Goal: Information Seeking & Learning: Learn about a topic

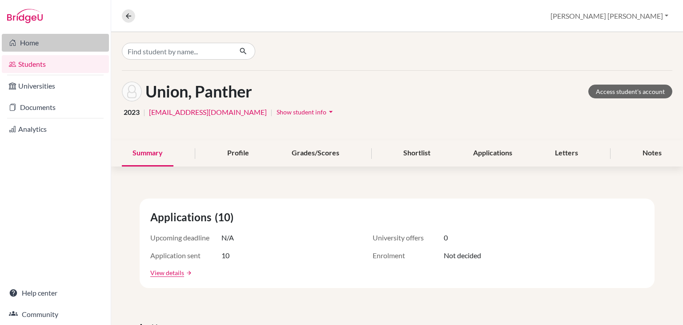
click at [34, 40] on link "Home" at bounding box center [55, 43] width 107 height 18
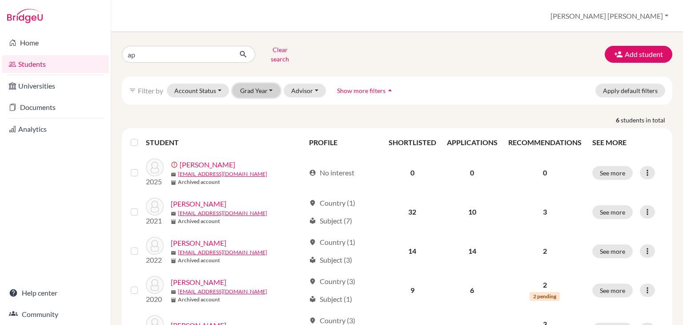
click at [260, 84] on button "Grad Year" at bounding box center [257, 91] width 48 height 14
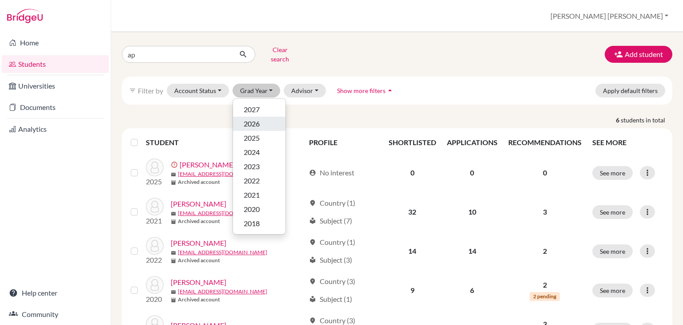
click at [253, 120] on span "2026" at bounding box center [252, 123] width 16 height 11
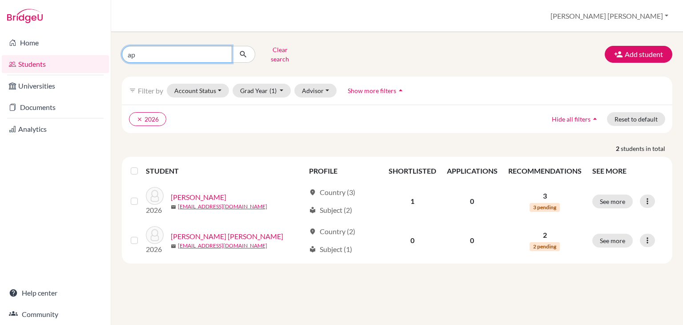
click at [221, 52] on input "ap" at bounding box center [177, 54] width 110 height 17
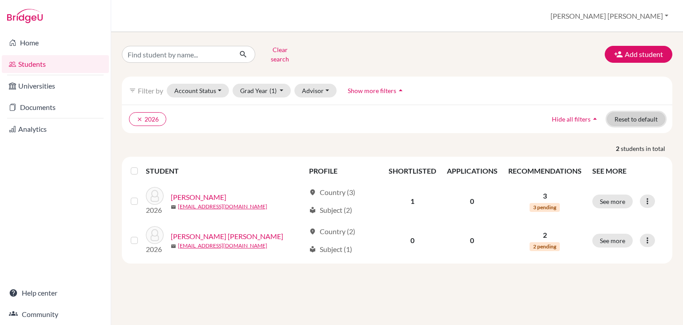
click at [628, 115] on button "Reset to default" at bounding box center [636, 119] width 58 height 14
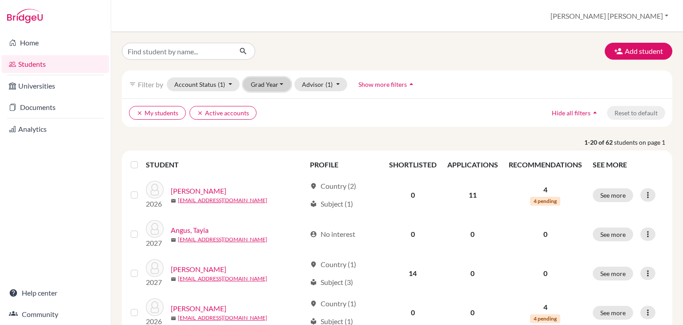
click at [272, 85] on button "Grad Year" at bounding box center [267, 84] width 48 height 14
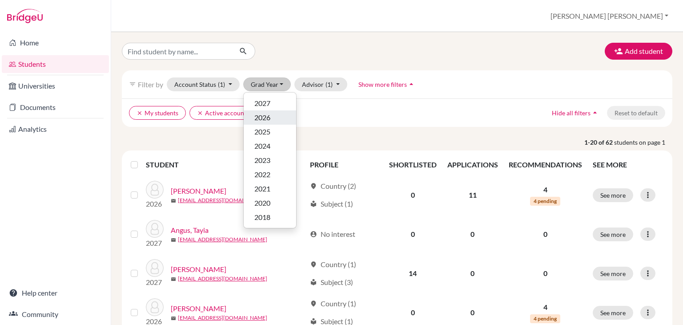
click at [274, 116] on div "2026" at bounding box center [269, 117] width 31 height 11
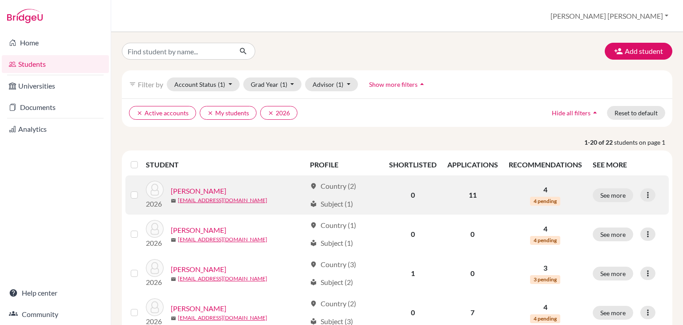
click at [218, 191] on link "[PERSON_NAME]" at bounding box center [199, 190] width 56 height 11
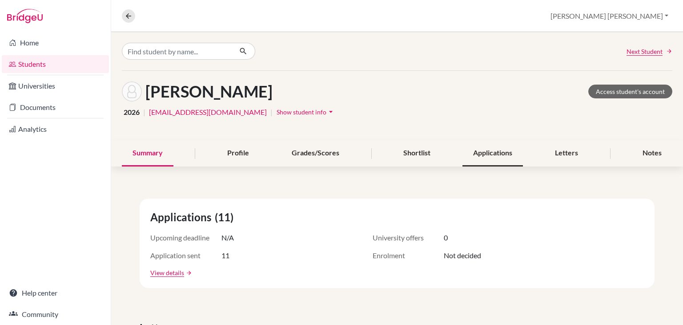
click at [500, 152] on div "Applications" at bounding box center [492, 153] width 60 height 26
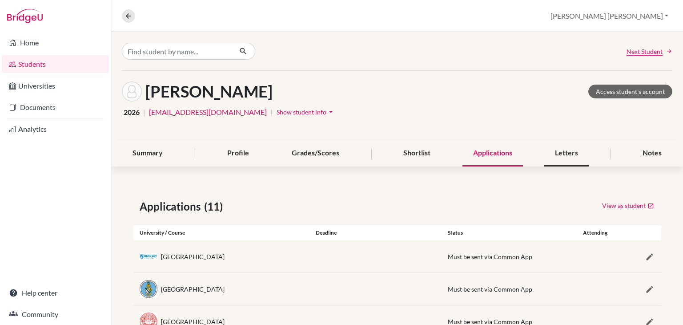
click at [569, 158] on div "Letters" at bounding box center [566, 153] width 44 height 26
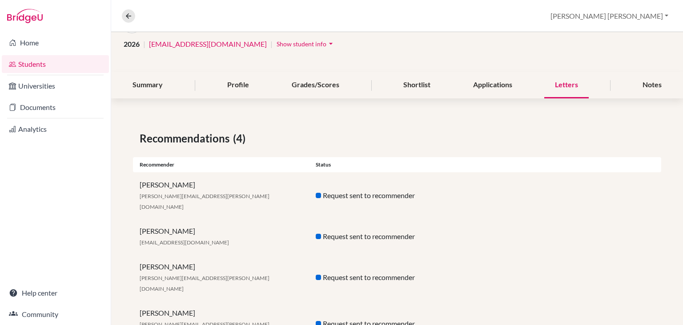
scroll to position [78, 0]
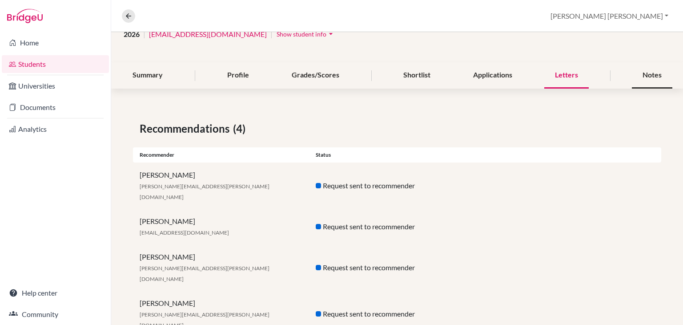
click at [647, 79] on div "Notes" at bounding box center [652, 75] width 40 height 26
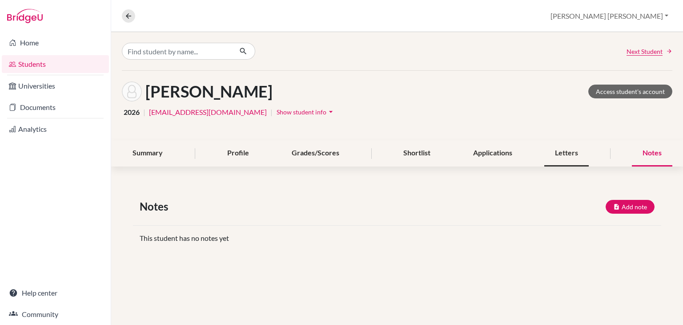
click at [572, 159] on div "Letters" at bounding box center [566, 153] width 44 height 26
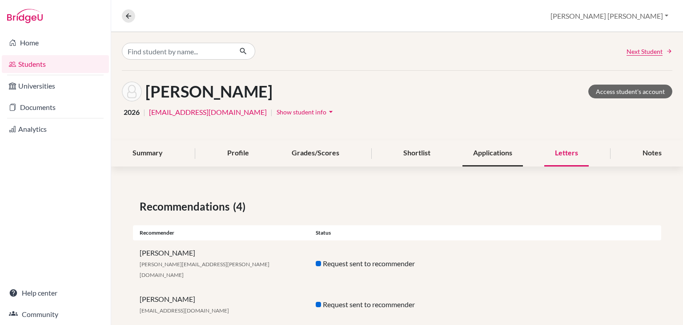
click at [484, 153] on div "Applications" at bounding box center [492, 153] width 60 height 26
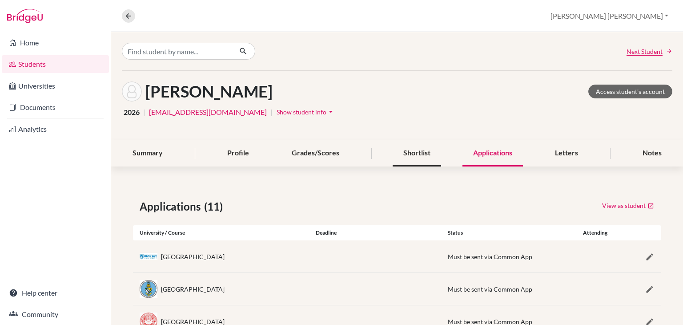
click at [414, 157] on div "Shortlist" at bounding box center [417, 153] width 48 height 26
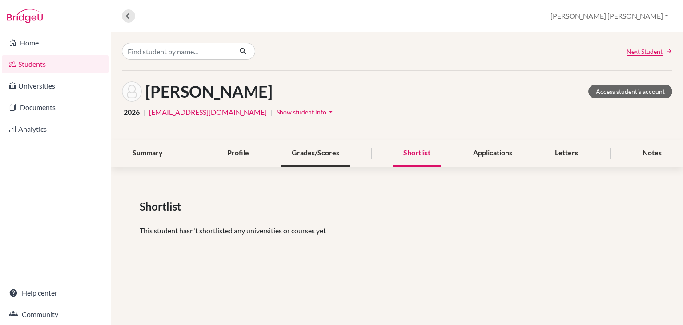
click at [306, 156] on div "Grades/Scores" at bounding box center [315, 153] width 69 height 26
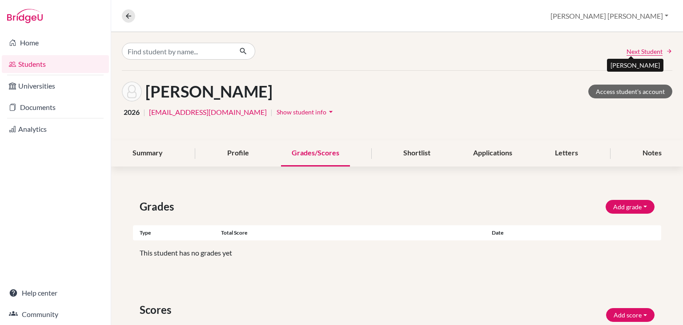
click at [649, 53] on span "Next Student" at bounding box center [644, 51] width 36 height 9
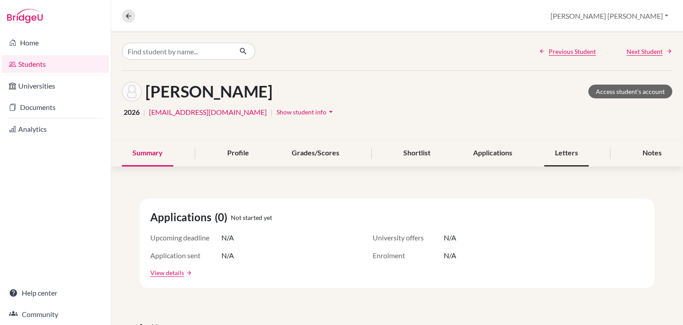
click at [557, 152] on div "Letters" at bounding box center [566, 153] width 44 height 26
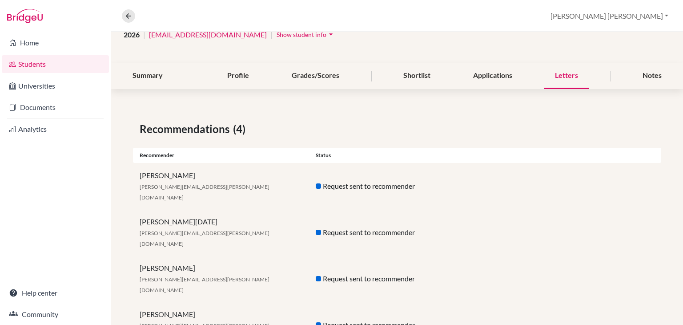
scroll to position [79, 0]
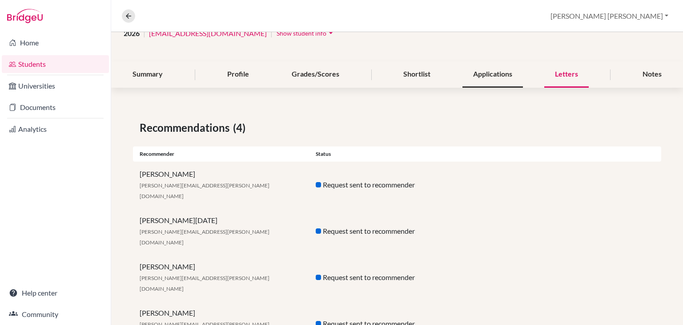
click at [499, 72] on div "Applications" at bounding box center [492, 74] width 60 height 26
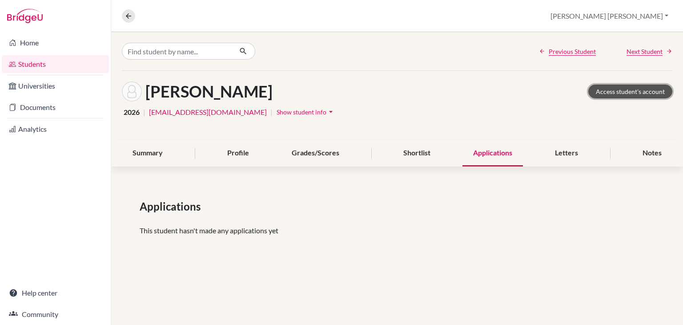
click at [635, 90] on link "Access student's account" at bounding box center [630, 91] width 84 height 14
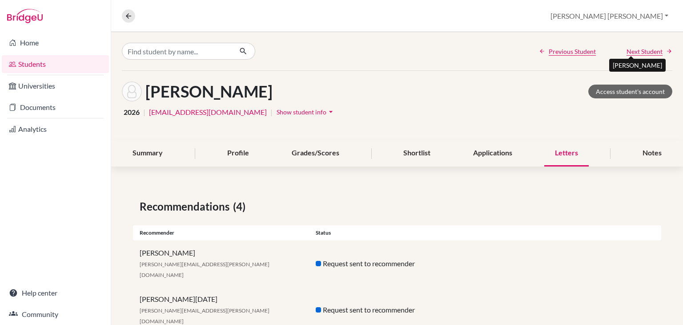
click at [646, 47] on span "Next Student" at bounding box center [644, 51] width 36 height 9
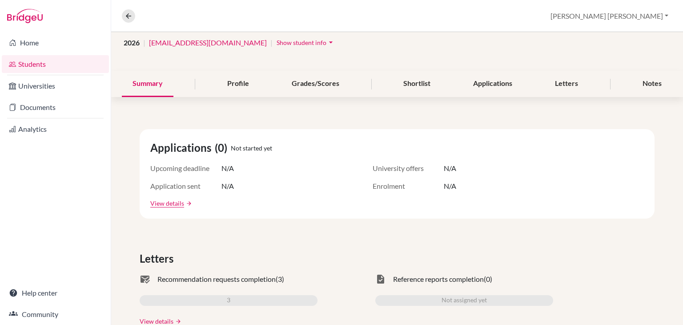
scroll to position [22, 0]
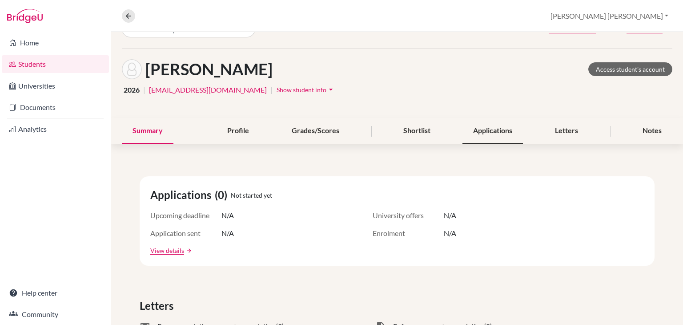
click at [493, 132] on div "Applications" at bounding box center [492, 131] width 60 height 26
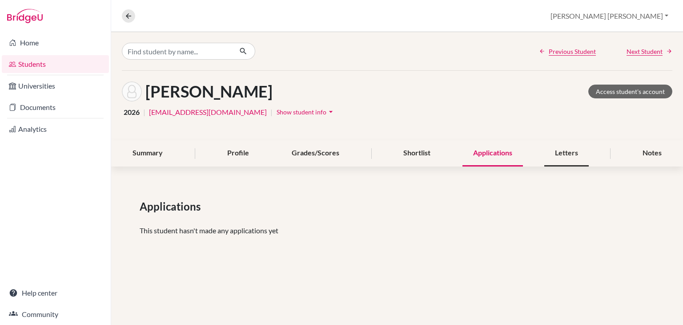
click at [555, 150] on div "Letters" at bounding box center [566, 153] width 44 height 26
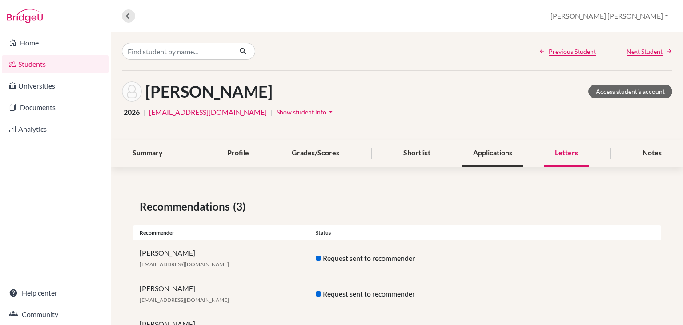
click at [500, 153] on div "Applications" at bounding box center [492, 153] width 60 height 26
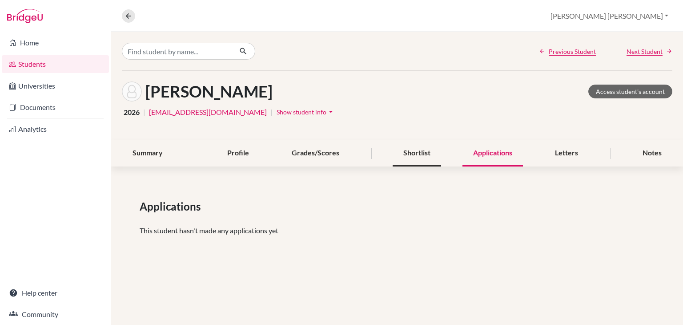
click at [411, 150] on div "Shortlist" at bounding box center [417, 153] width 48 height 26
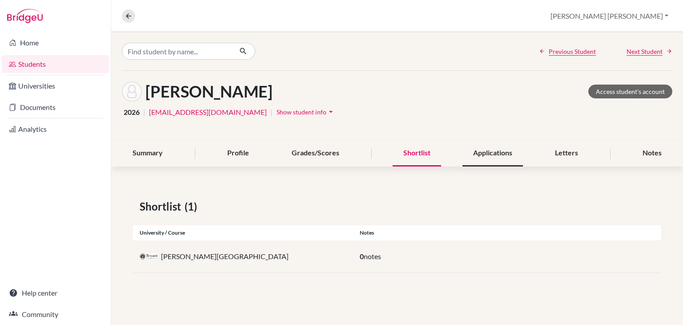
click at [500, 150] on div "Applications" at bounding box center [492, 153] width 60 height 26
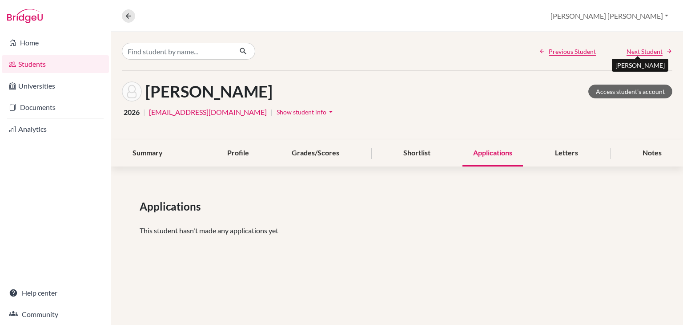
click at [642, 51] on span "Next Student" at bounding box center [644, 51] width 36 height 9
click at [648, 53] on span "Next Student" at bounding box center [644, 51] width 36 height 9
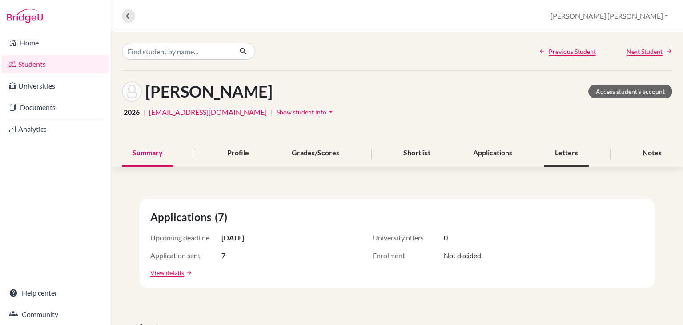
click at [561, 156] on div "Letters" at bounding box center [566, 153] width 44 height 26
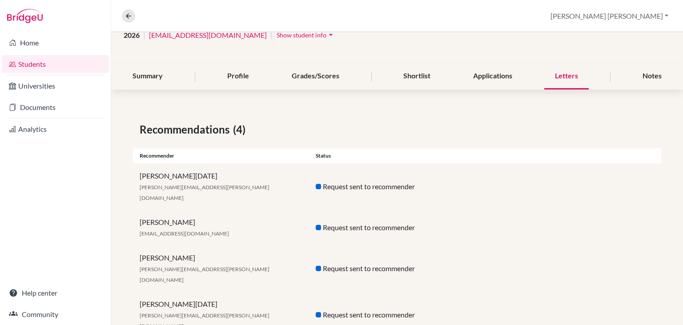
scroll to position [79, 0]
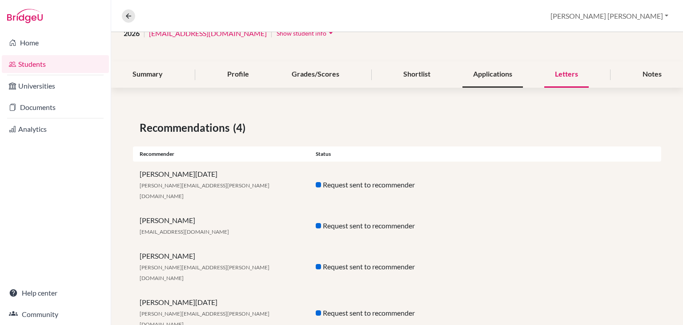
click at [478, 79] on div "Applications" at bounding box center [492, 74] width 60 height 26
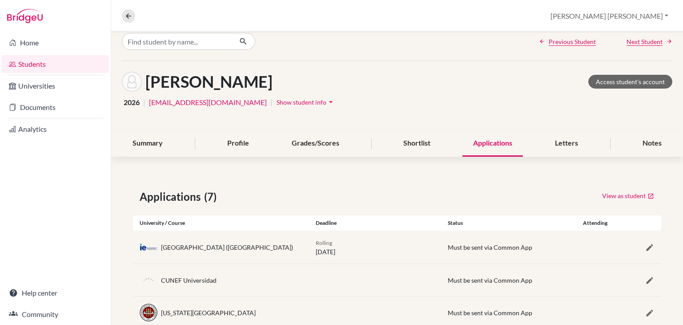
scroll to position [9, 0]
click at [645, 245] on icon "button" at bounding box center [649, 247] width 9 height 9
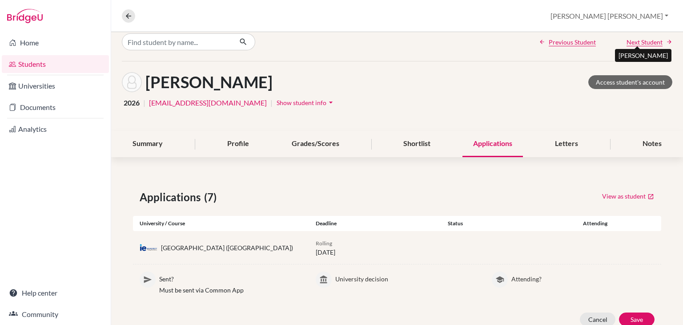
click at [635, 39] on span "Next Student" at bounding box center [644, 41] width 36 height 9
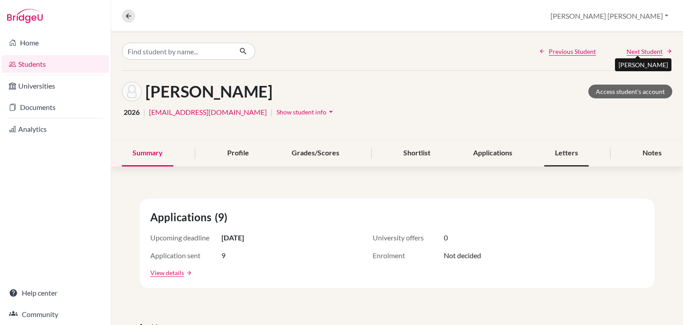
click at [549, 148] on div "Letters" at bounding box center [566, 153] width 44 height 26
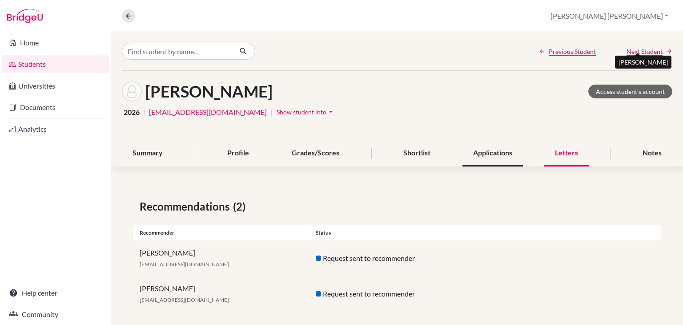
scroll to position [8, 0]
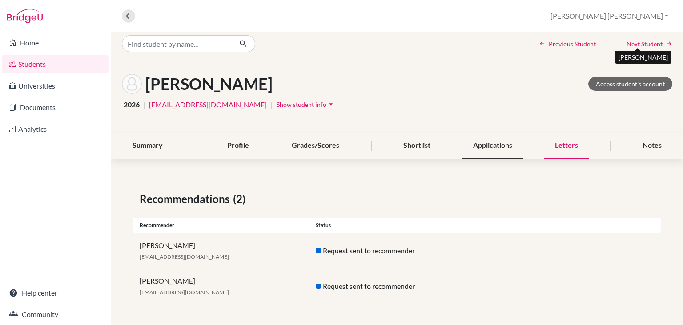
click at [484, 142] on div "Applications" at bounding box center [492, 145] width 60 height 26
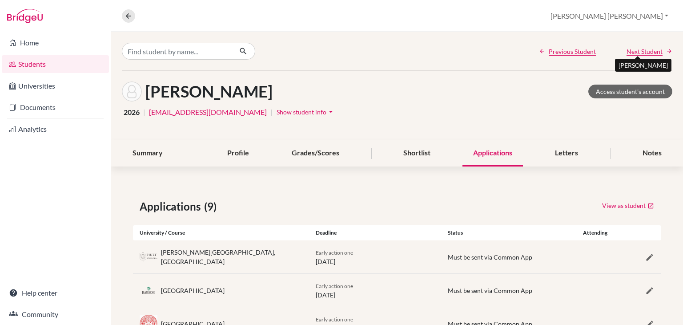
click at [633, 52] on span "Next Student" at bounding box center [644, 51] width 36 height 9
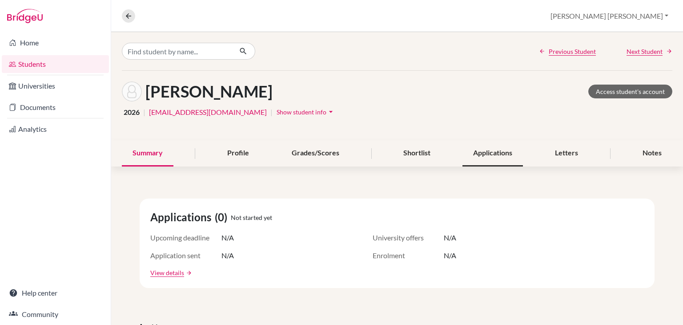
click at [488, 159] on div "Applications" at bounding box center [492, 153] width 60 height 26
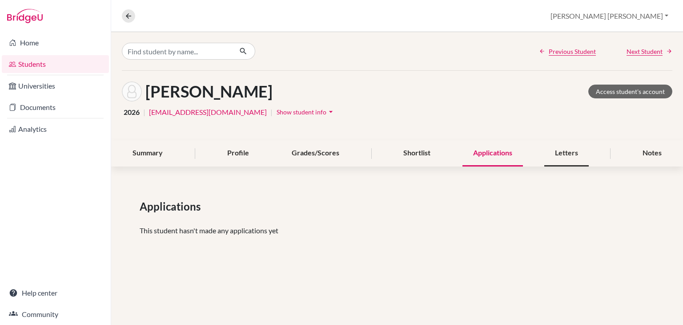
click at [563, 152] on div "Letters" at bounding box center [566, 153] width 44 height 26
click at [506, 158] on div "Applications" at bounding box center [492, 153] width 60 height 26
click at [652, 53] on span "Next Student" at bounding box center [644, 51] width 36 height 9
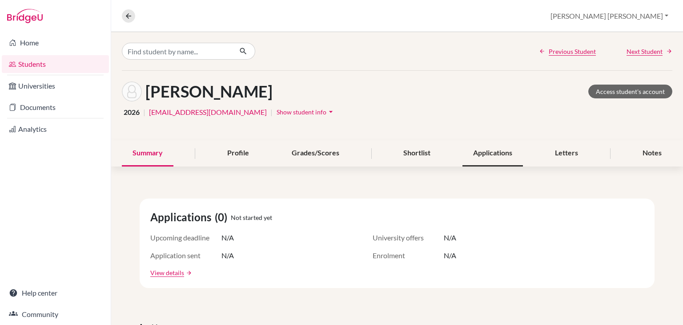
click at [494, 155] on div "Applications" at bounding box center [492, 153] width 60 height 26
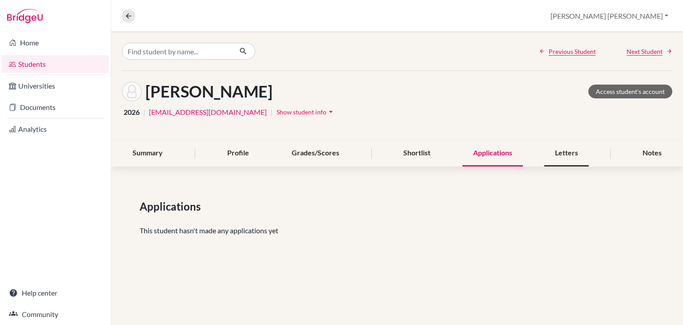
click at [585, 157] on div "Letters" at bounding box center [566, 153] width 44 height 26
click at [411, 151] on div "Shortlist" at bounding box center [417, 153] width 48 height 26
click at [469, 151] on div "Applications" at bounding box center [492, 153] width 60 height 26
click at [648, 48] on span "Next Student" at bounding box center [644, 51] width 36 height 9
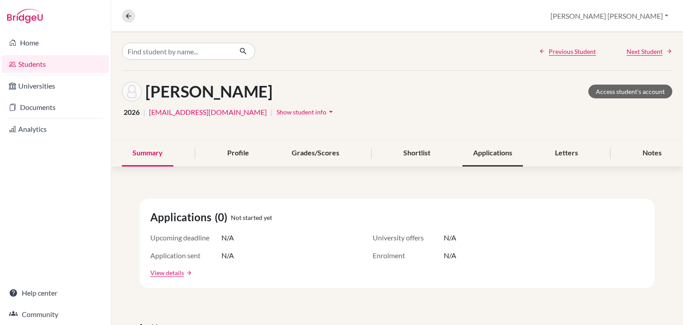
click at [495, 155] on div "Applications" at bounding box center [492, 153] width 60 height 26
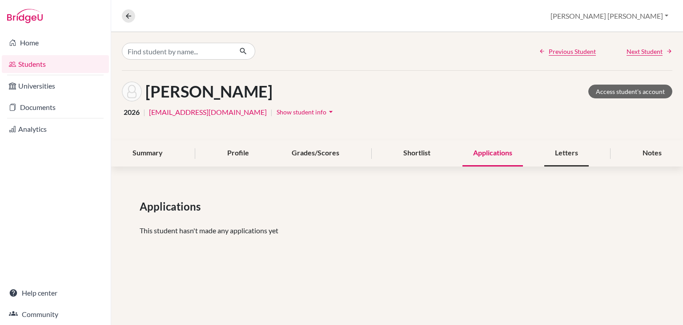
click at [559, 154] on div "Letters" at bounding box center [566, 153] width 44 height 26
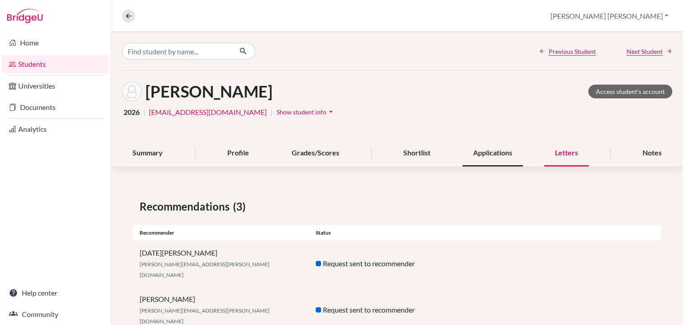
click at [484, 152] on div "Applications" at bounding box center [492, 153] width 60 height 26
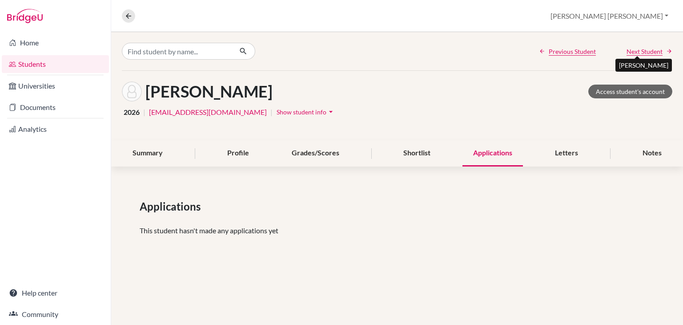
click at [642, 47] on span "Next Student" at bounding box center [644, 51] width 36 height 9
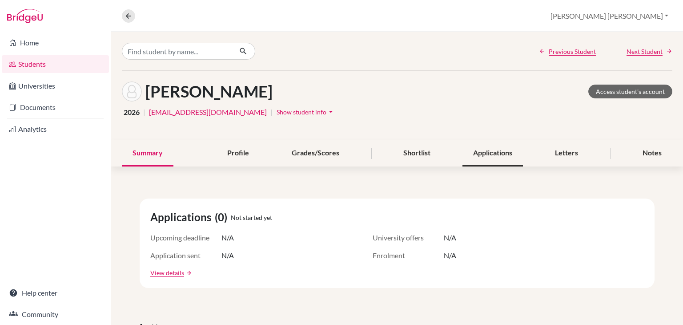
click at [496, 149] on div "Applications" at bounding box center [492, 153] width 60 height 26
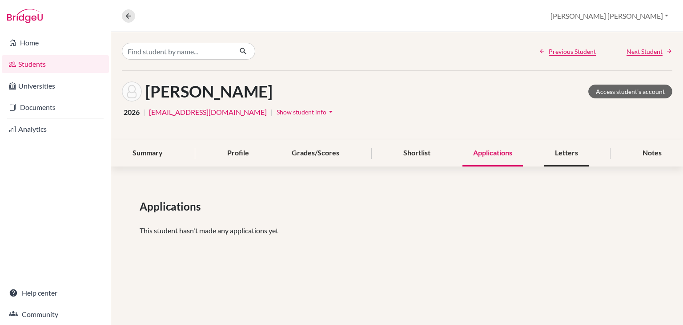
click at [571, 152] on div "Letters" at bounding box center [566, 153] width 44 height 26
click at [496, 150] on div "Applications" at bounding box center [492, 153] width 60 height 26
click at [639, 48] on span "Next Student" at bounding box center [644, 51] width 36 height 9
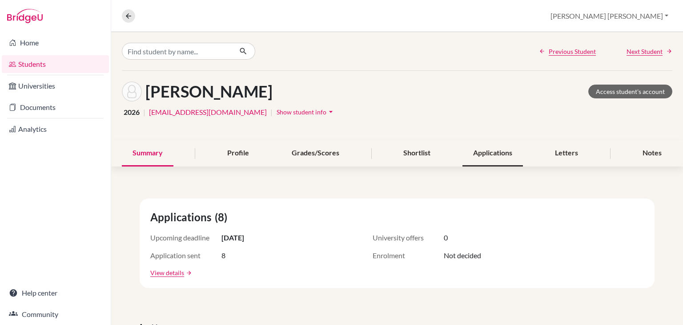
click at [509, 152] on div "Applications" at bounding box center [492, 153] width 60 height 26
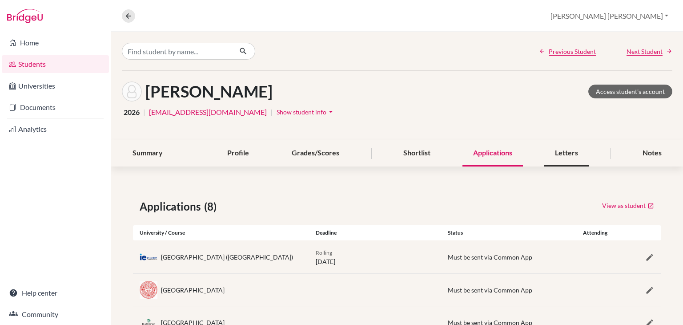
click at [582, 157] on div "Letters" at bounding box center [566, 153] width 44 height 26
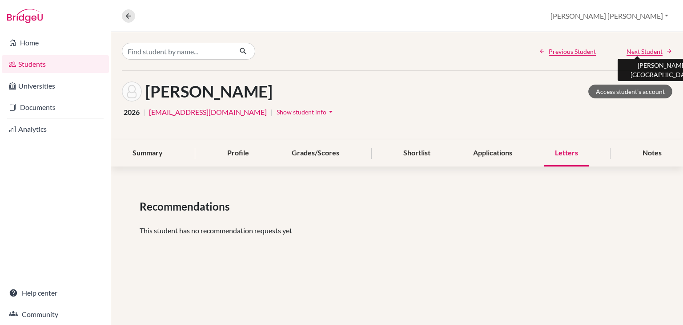
click at [633, 49] on span "Next Student" at bounding box center [644, 51] width 36 height 9
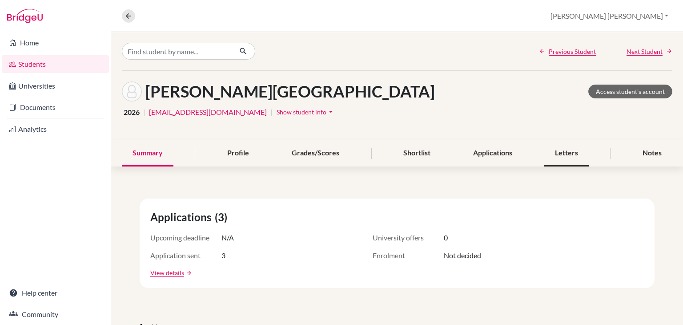
click at [564, 152] on div "Letters" at bounding box center [566, 153] width 44 height 26
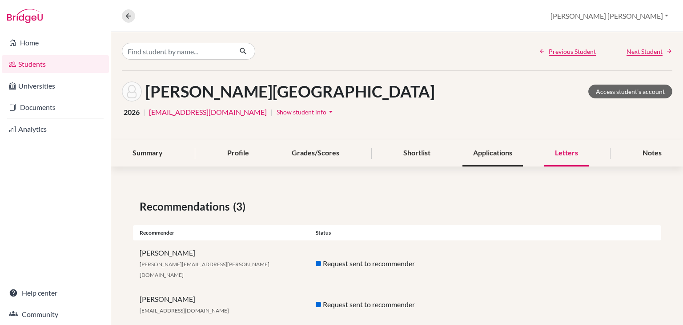
click at [493, 152] on div "Applications" at bounding box center [492, 153] width 60 height 26
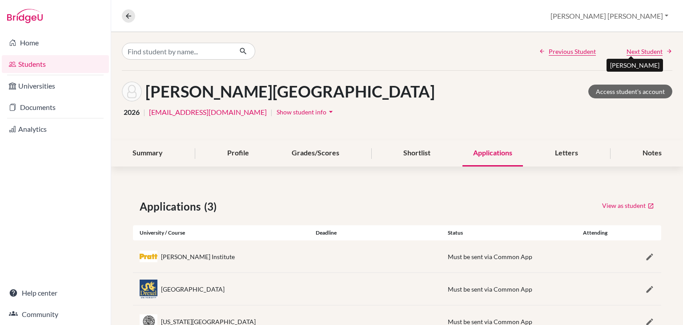
click at [646, 53] on span "Next Student" at bounding box center [644, 51] width 36 height 9
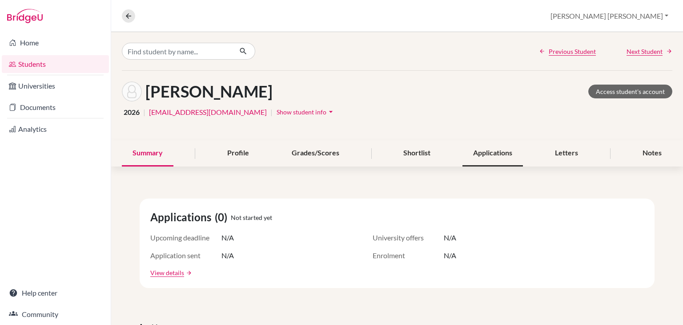
click at [483, 153] on div "Applications" at bounding box center [492, 153] width 60 height 26
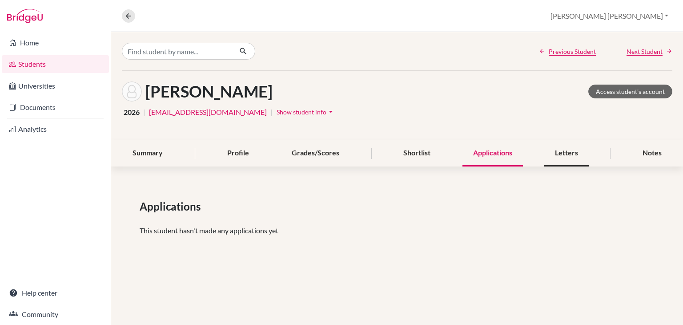
click at [581, 152] on div "Letters" at bounding box center [566, 153] width 44 height 26
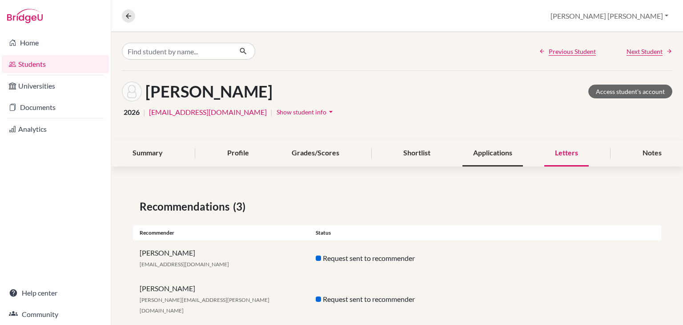
click at [487, 155] on div "Applications" at bounding box center [492, 153] width 60 height 26
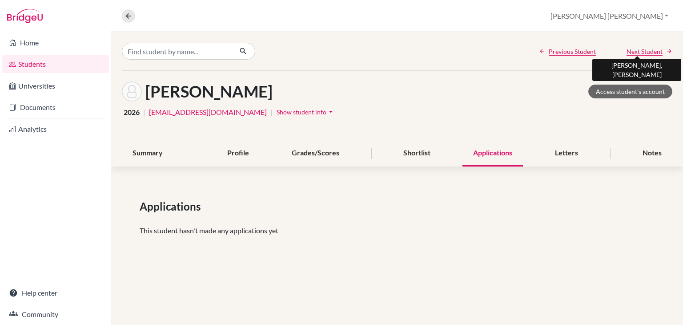
click at [654, 50] on span "Next Student" at bounding box center [644, 51] width 36 height 9
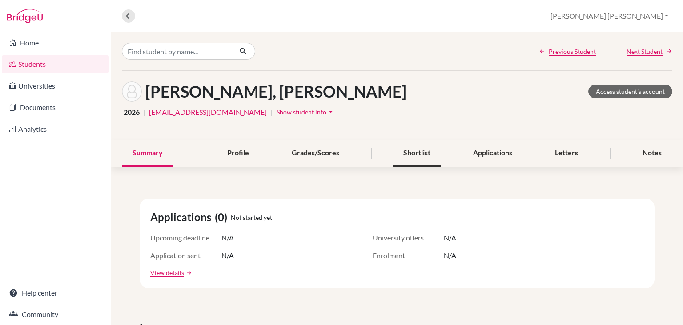
click at [428, 143] on div "Shortlist" at bounding box center [417, 153] width 48 height 26
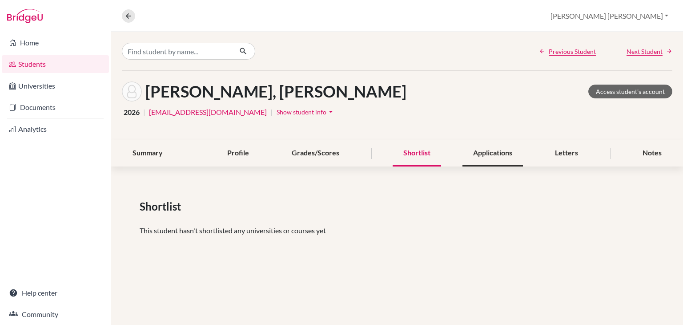
click at [471, 158] on div "Applications" at bounding box center [492, 153] width 60 height 26
click at [567, 154] on div "Letters" at bounding box center [566, 153] width 44 height 26
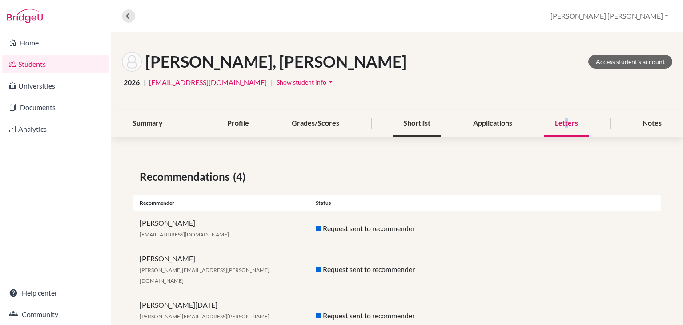
scroll to position [23, 0]
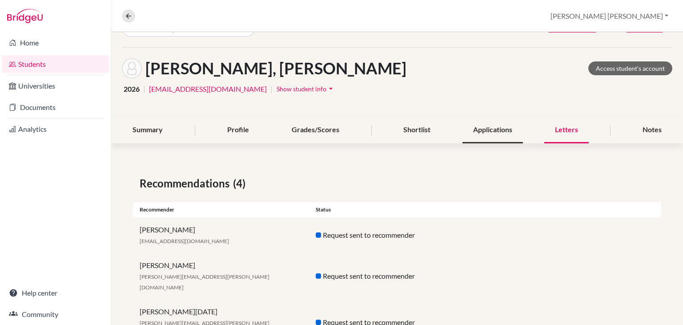
click at [494, 130] on div "Applications" at bounding box center [492, 130] width 60 height 26
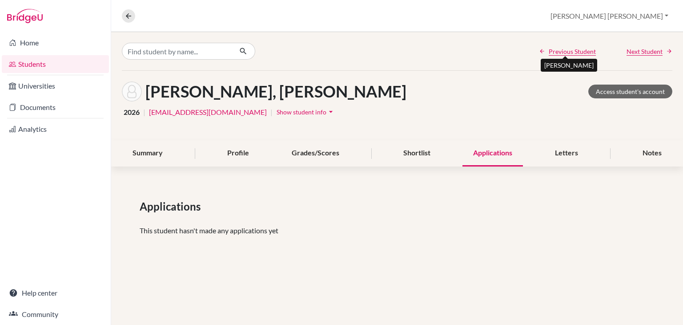
click at [567, 52] on span "Previous Student" at bounding box center [572, 51] width 47 height 9
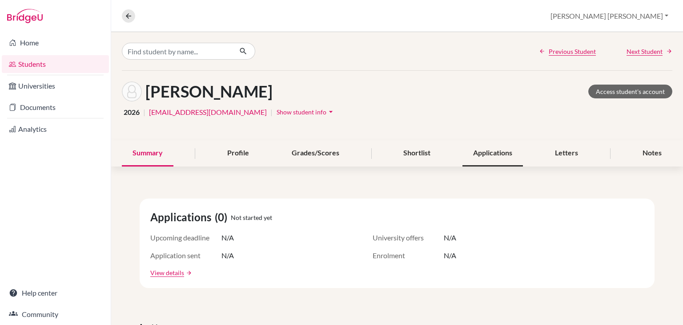
click at [490, 148] on div "Applications" at bounding box center [492, 153] width 60 height 26
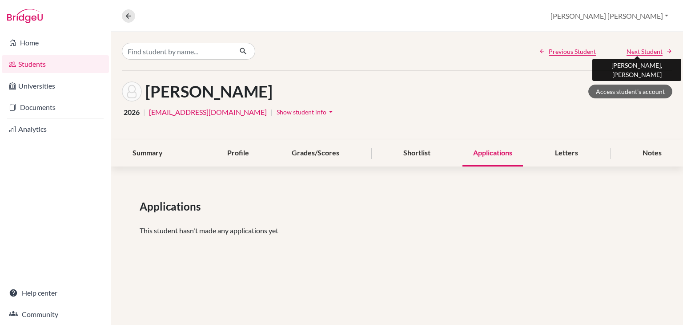
click at [643, 53] on span "Next Student" at bounding box center [644, 51] width 36 height 9
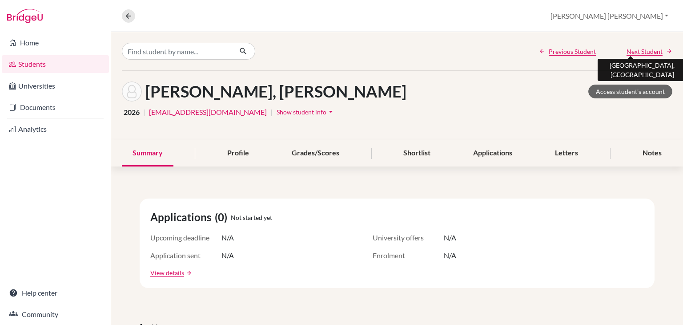
click at [642, 54] on span "Next Student" at bounding box center [644, 51] width 36 height 9
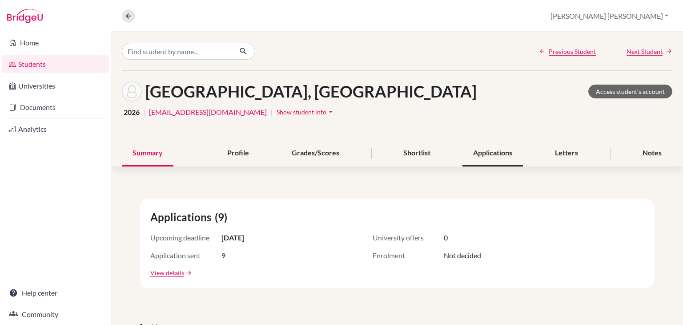
click at [487, 147] on div "Applications" at bounding box center [492, 153] width 60 height 26
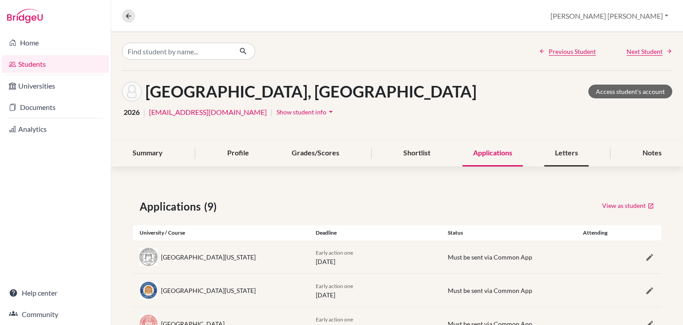
click at [573, 154] on div "Letters" at bounding box center [566, 153] width 44 height 26
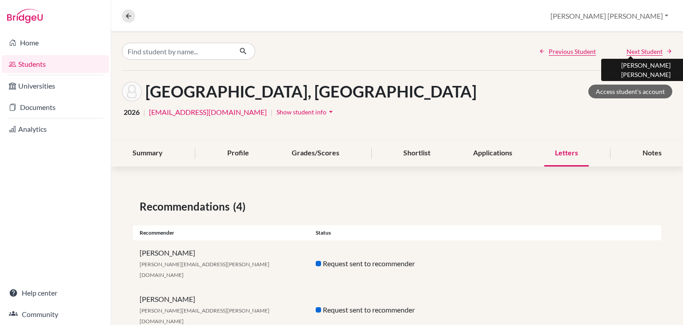
click at [638, 49] on span "Next Student" at bounding box center [644, 51] width 36 height 9
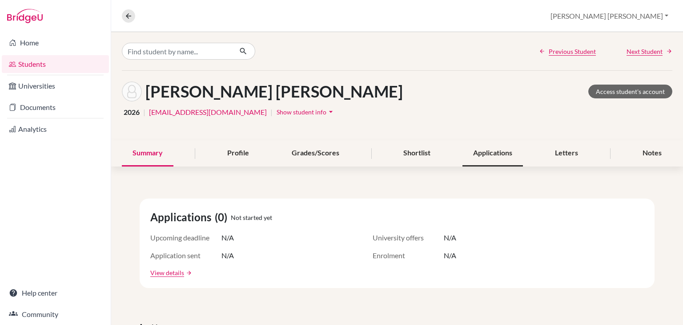
click at [464, 155] on div "Applications" at bounding box center [492, 153] width 60 height 26
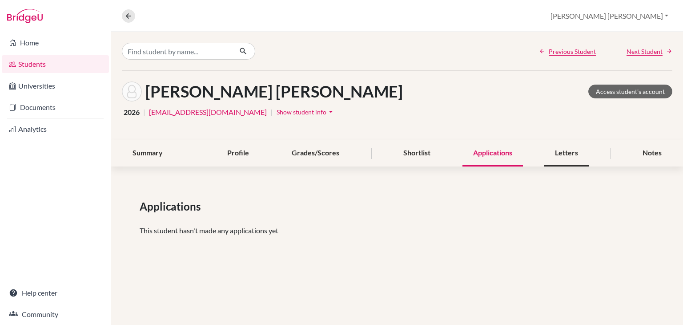
click at [575, 147] on div "Letters" at bounding box center [566, 153] width 44 height 26
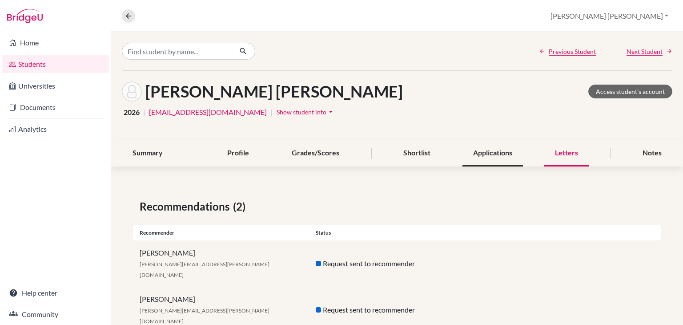
click at [463, 151] on div "Applications" at bounding box center [492, 153] width 60 height 26
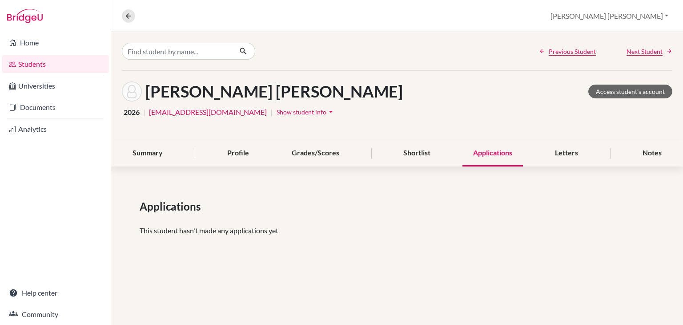
click at [650, 45] on div "Previous Student Next Student" at bounding box center [397, 51] width 572 height 38
click at [647, 48] on span "Next Student" at bounding box center [644, 51] width 36 height 9
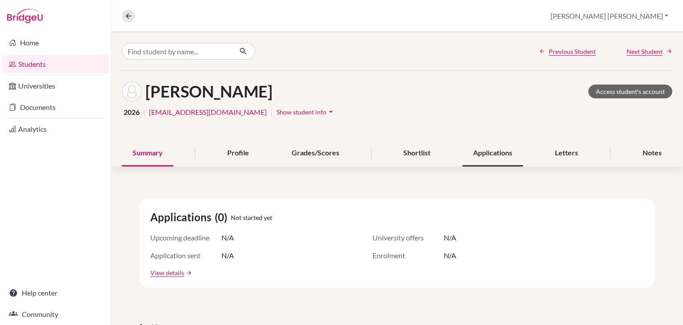
click at [483, 163] on div "Applications" at bounding box center [492, 153] width 60 height 26
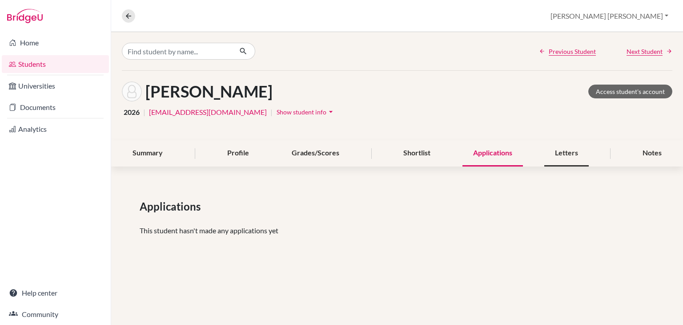
click at [581, 149] on div "Letters" at bounding box center [566, 153] width 44 height 26
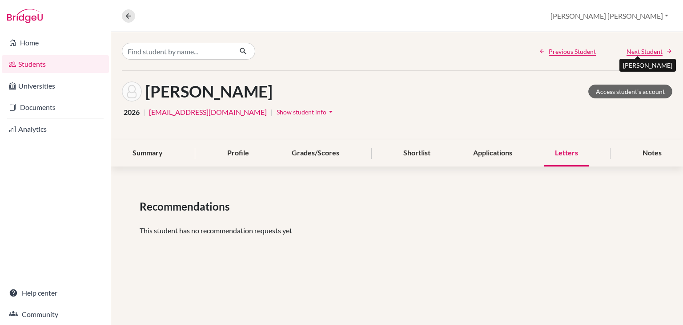
click at [645, 56] on span "Next Student" at bounding box center [644, 51] width 36 height 9
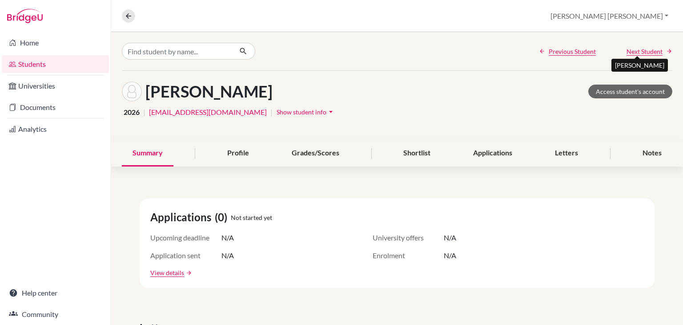
click at [644, 50] on span "Next Student" at bounding box center [644, 51] width 36 height 9
click at [563, 54] on span "Previous Student" at bounding box center [572, 51] width 47 height 9
click at [502, 160] on div "Applications" at bounding box center [492, 153] width 60 height 26
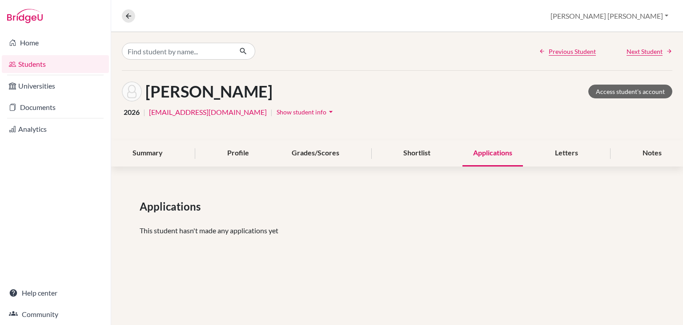
click at [594, 158] on div "Summary Profile Grades/Scores Shortlist Applications Letters Notes" at bounding box center [397, 153] width 550 height 26
click at [580, 153] on div "Letters" at bounding box center [566, 153] width 44 height 26
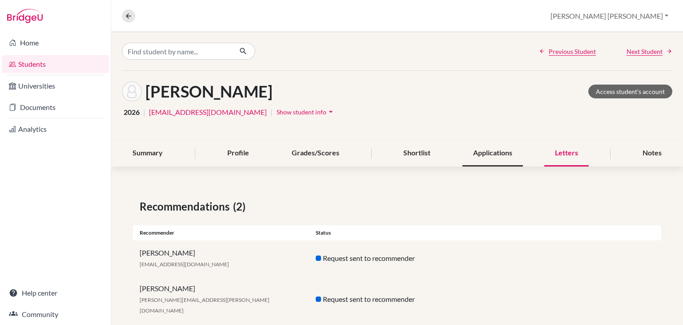
click at [475, 153] on div "Applications" at bounding box center [492, 153] width 60 height 26
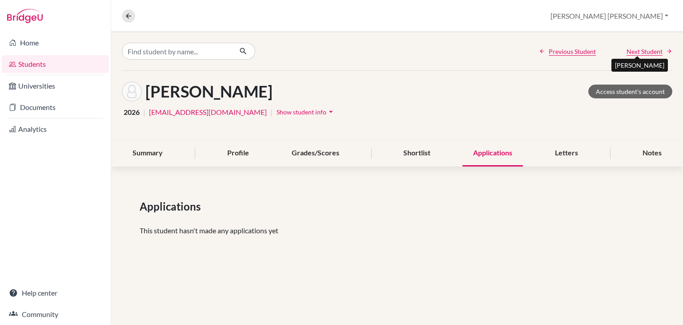
click at [634, 52] on span "Next Student" at bounding box center [644, 51] width 36 height 9
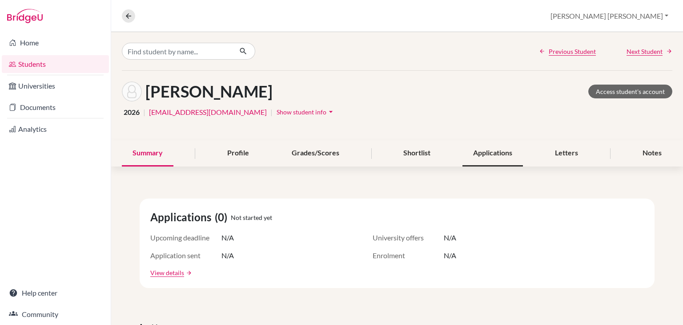
click at [481, 146] on div "Applications" at bounding box center [492, 153] width 60 height 26
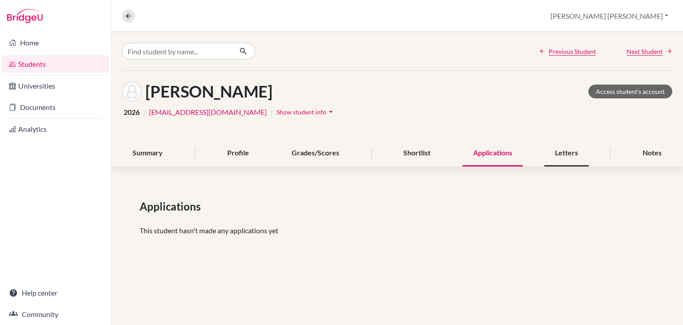
click at [562, 151] on div "Letters" at bounding box center [566, 153] width 44 height 26
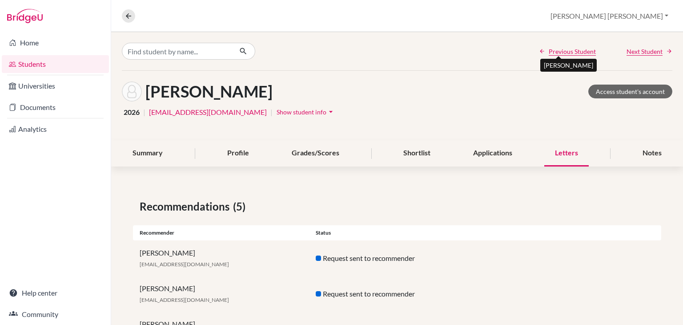
click at [553, 51] on span "Previous Student" at bounding box center [572, 51] width 47 height 9
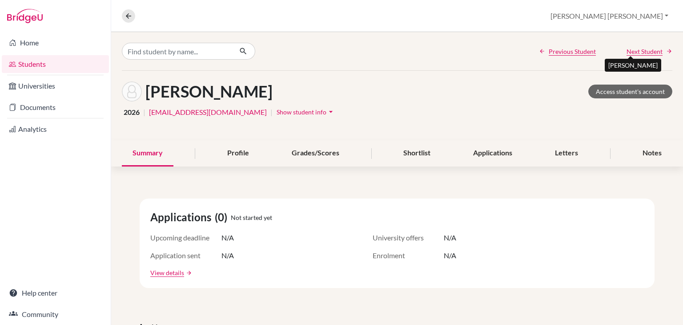
click at [626, 48] on span "Next Student" at bounding box center [644, 51] width 36 height 9
click at [476, 155] on div "Applications" at bounding box center [492, 153] width 60 height 26
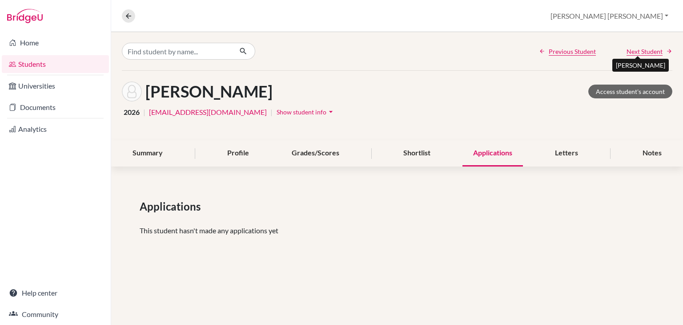
click at [642, 47] on span "Next Student" at bounding box center [644, 51] width 36 height 9
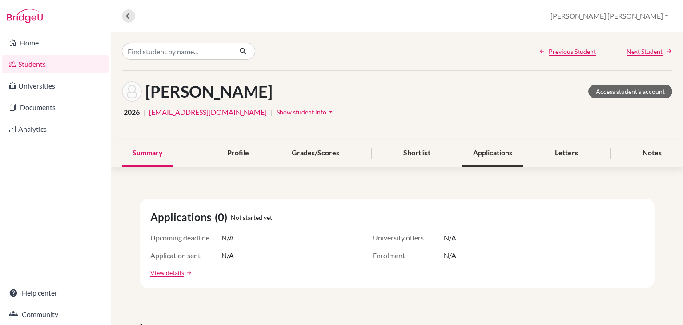
click at [494, 148] on div "Applications" at bounding box center [492, 153] width 60 height 26
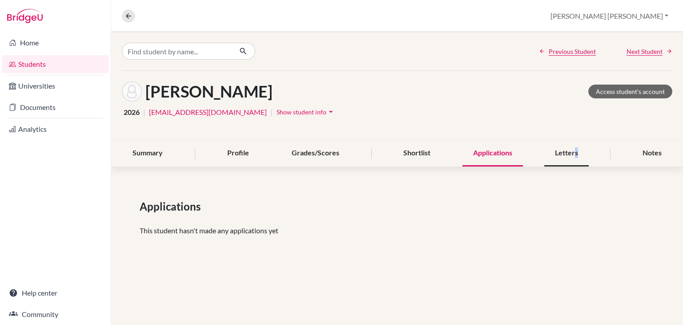
click at [577, 157] on div "Letters" at bounding box center [566, 153] width 44 height 26
click at [489, 143] on div "Applications" at bounding box center [492, 153] width 60 height 26
click at [655, 53] on span "Next Student" at bounding box center [644, 51] width 36 height 9
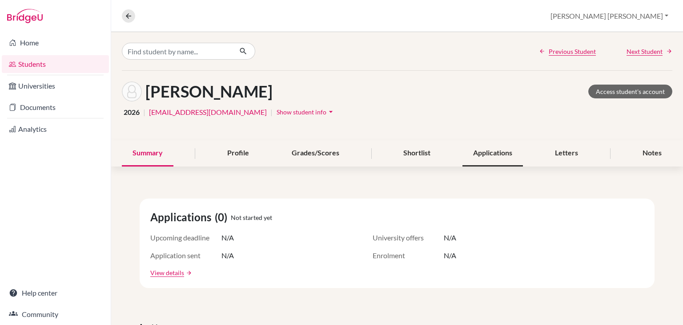
click at [486, 157] on div "Applications" at bounding box center [492, 153] width 60 height 26
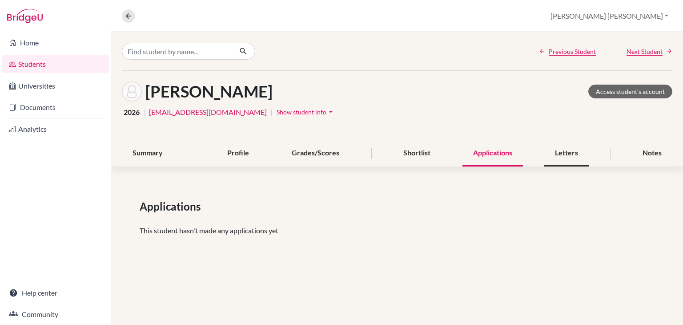
click at [580, 152] on div "Letters" at bounding box center [566, 153] width 44 height 26
click at [497, 156] on div "Applications" at bounding box center [492, 153] width 60 height 26
click at [631, 52] on span "Next Student" at bounding box center [644, 51] width 36 height 9
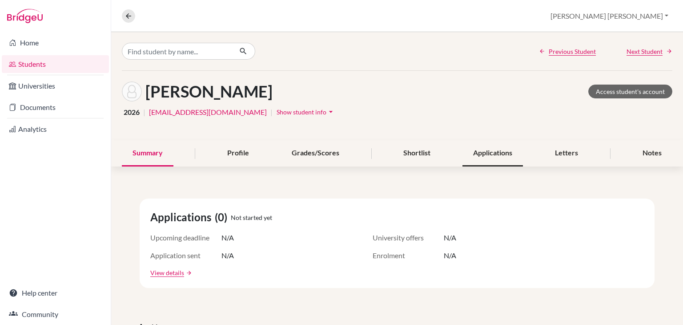
click at [485, 155] on div "Applications" at bounding box center [492, 153] width 60 height 26
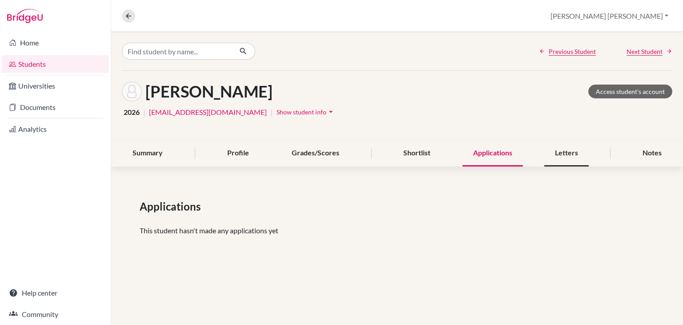
click at [572, 151] on div "Letters" at bounding box center [566, 153] width 44 height 26
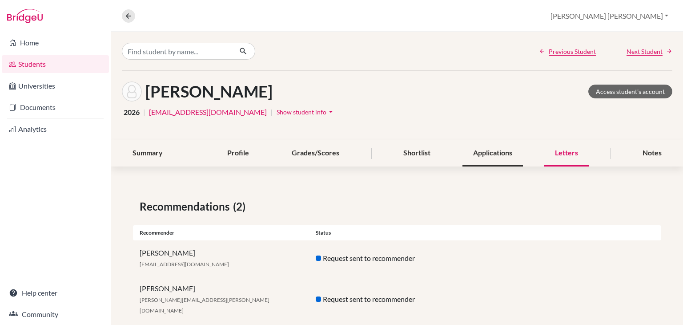
click at [494, 145] on div "Applications" at bounding box center [492, 153] width 60 height 26
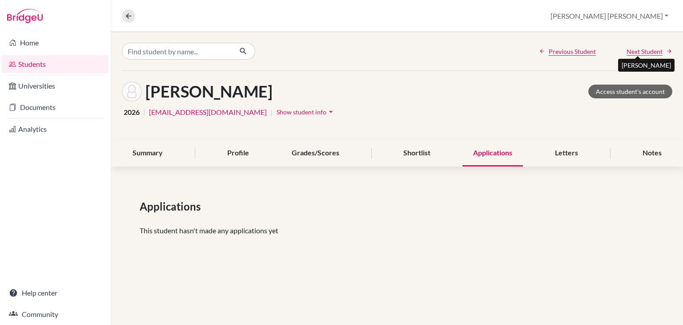
click at [654, 49] on span "Next Student" at bounding box center [644, 51] width 36 height 9
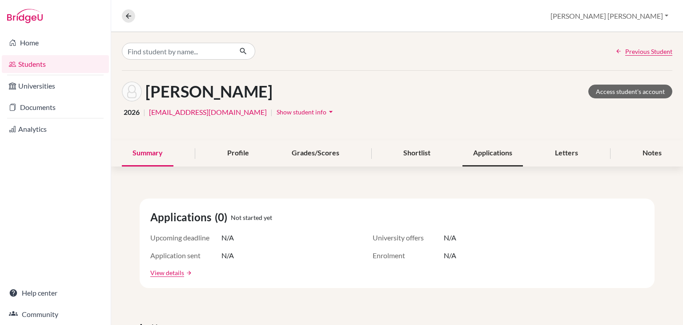
click at [479, 147] on div "Applications" at bounding box center [492, 153] width 60 height 26
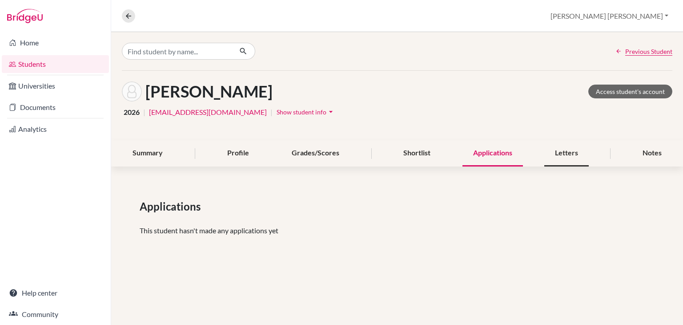
click at [564, 157] on div "Letters" at bounding box center [566, 153] width 44 height 26
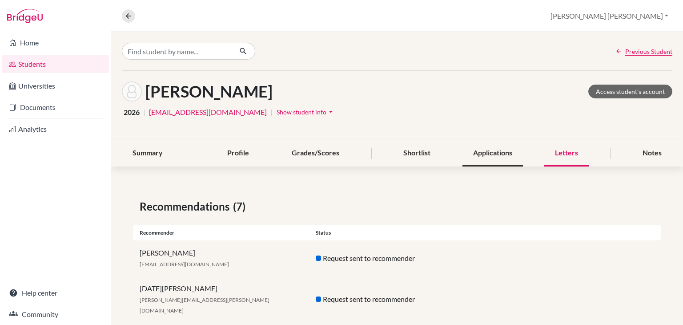
click at [494, 150] on div "Applications" at bounding box center [492, 153] width 60 height 26
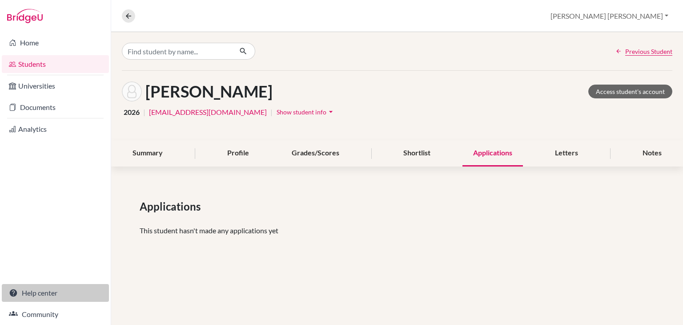
click at [39, 297] on link "Help center" at bounding box center [55, 293] width 107 height 18
click at [575, 152] on div "Letters" at bounding box center [566, 153] width 44 height 26
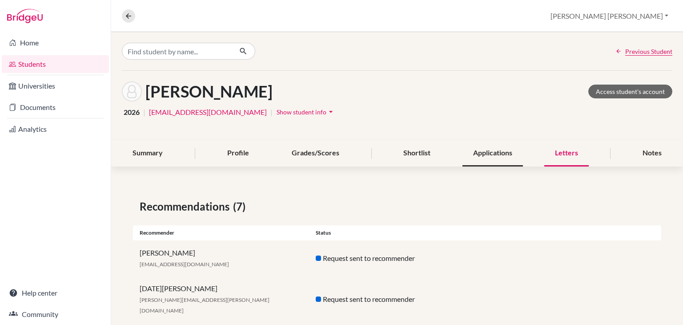
click at [489, 155] on div "Applications" at bounding box center [492, 153] width 60 height 26
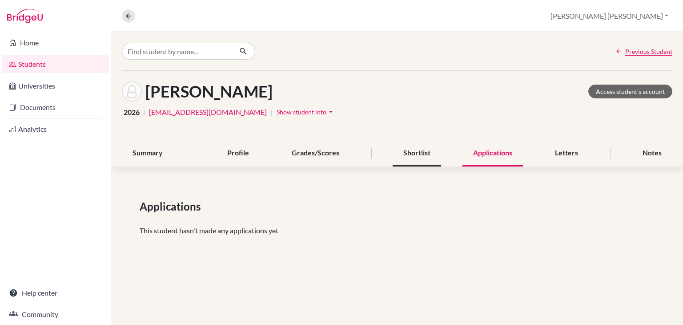
click at [411, 148] on div "Shortlist" at bounding box center [417, 153] width 48 height 26
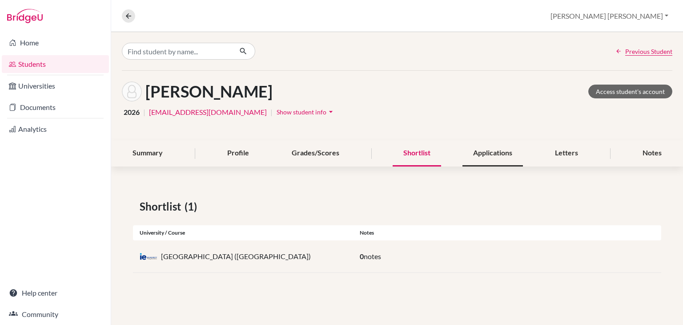
click at [492, 160] on div "Applications" at bounding box center [492, 153] width 60 height 26
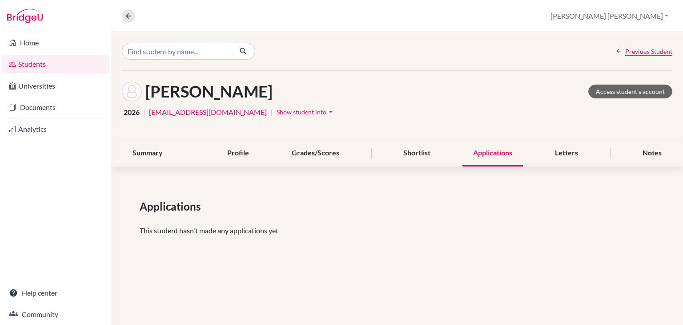
click at [37, 68] on link "Students" at bounding box center [55, 64] width 107 height 18
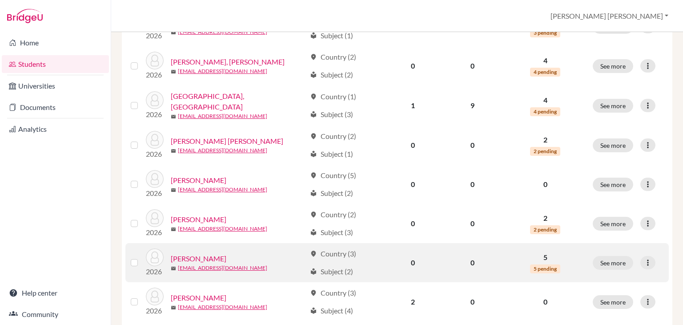
scroll to position [611, 0]
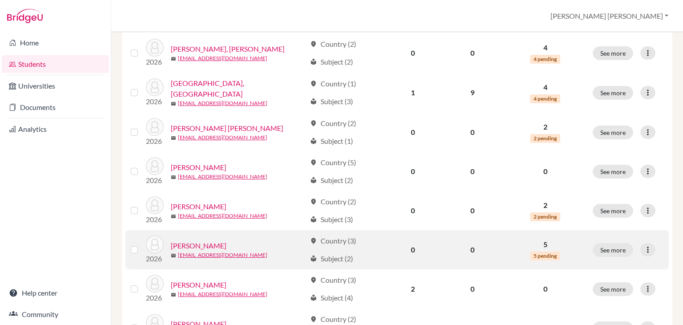
click at [210, 245] on link "[PERSON_NAME]" at bounding box center [199, 245] width 56 height 11
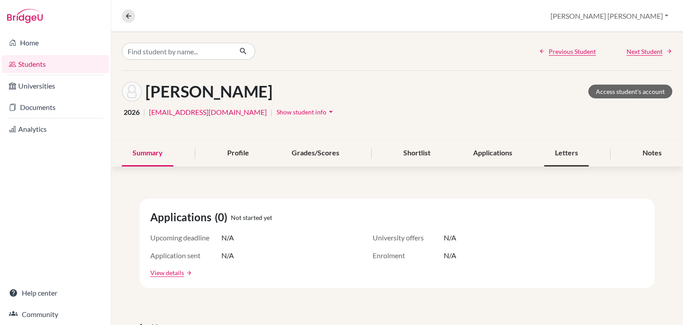
click at [548, 160] on div "Letters" at bounding box center [566, 153] width 44 height 26
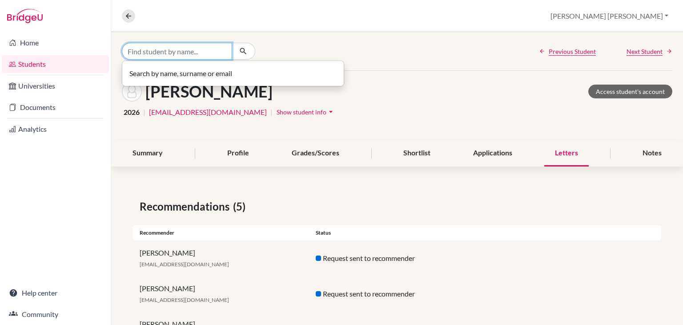
click at [192, 50] on input "Find student by name..." at bounding box center [177, 51] width 110 height 17
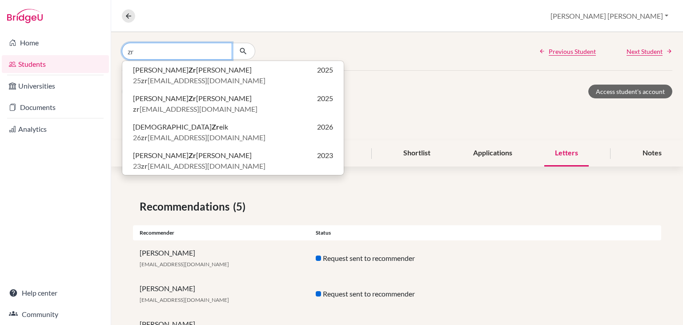
type input "zr"
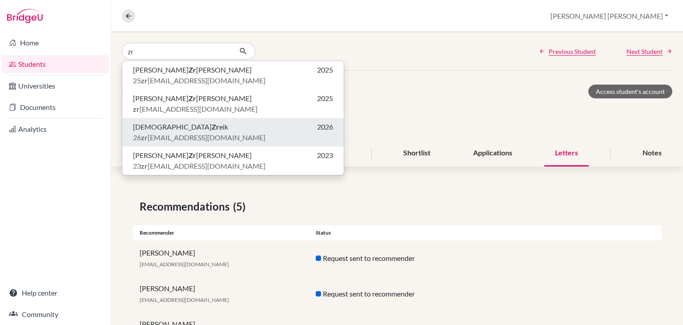
click button "Shaid Zr eik 2026 26 zr [EMAIL_ADDRESS][DOMAIN_NAME]" at bounding box center [232, 132] width 221 height 28
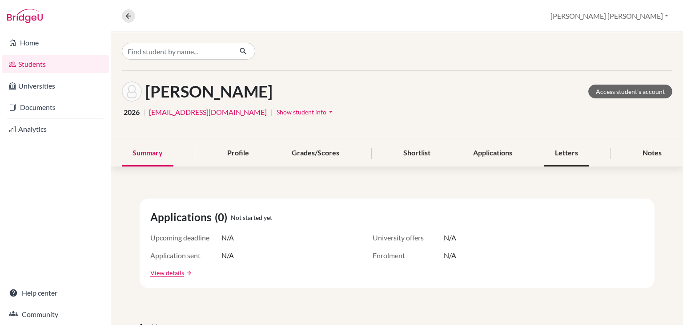
click at [560, 155] on div "Letters" at bounding box center [566, 153] width 44 height 26
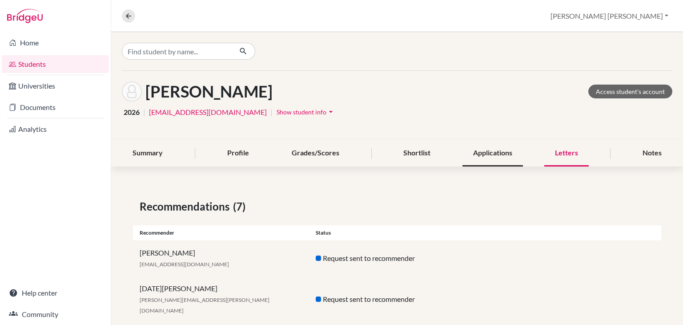
click at [473, 151] on div "Applications" at bounding box center [492, 153] width 60 height 26
